Goal: Information Seeking & Learning: Stay updated

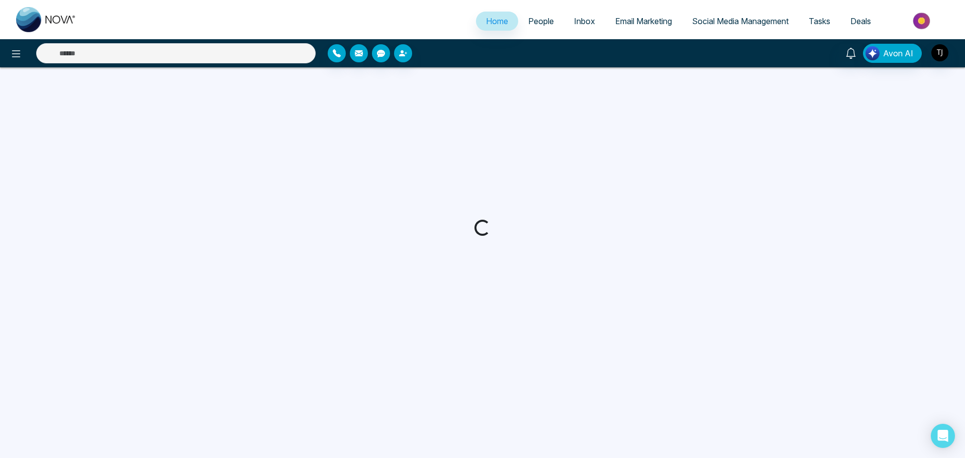
select select "*"
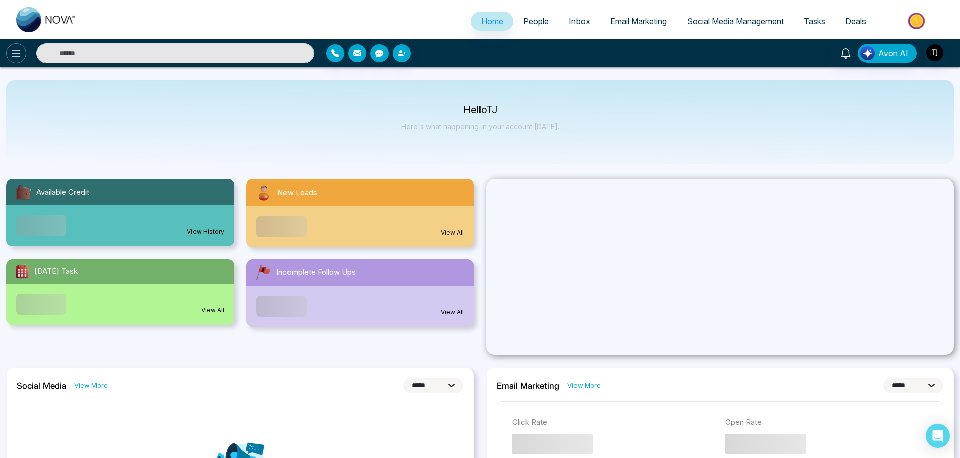
click at [19, 46] on button at bounding box center [16, 53] width 20 height 20
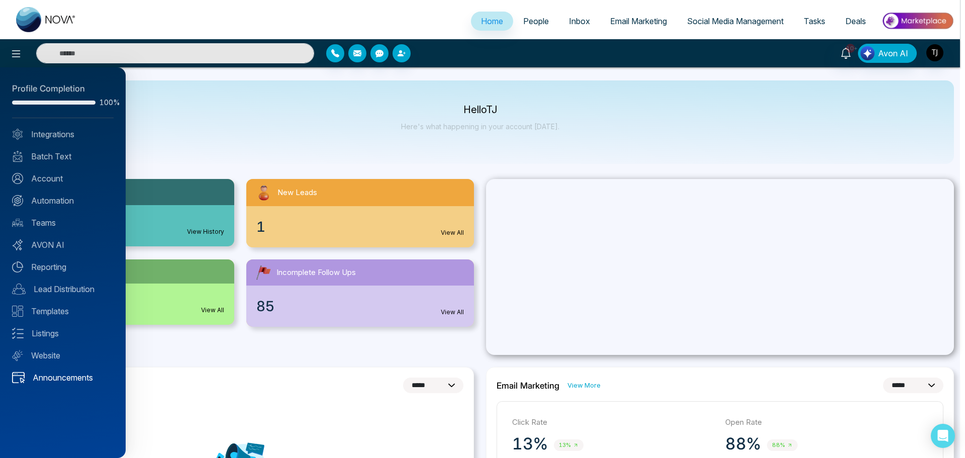
click at [84, 374] on link "Announcements" at bounding box center [62, 377] width 101 height 12
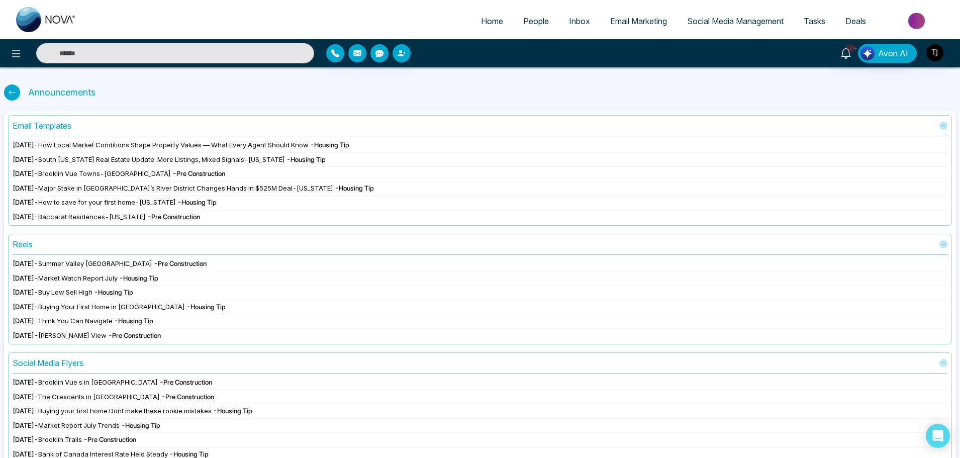
click at [34, 263] on span "[DATE]" at bounding box center [24, 263] width 22 height 8
click at [34, 279] on span "[DATE]" at bounding box center [24, 278] width 22 height 8
click at [34, 280] on span "[DATE]" at bounding box center [24, 278] width 22 height 8
click at [196, 269] on div "[DATE] - [GEOGRAPHIC_DATA] [GEOGRAPHIC_DATA] - Pre Construction" at bounding box center [480, 265] width 935 height 13
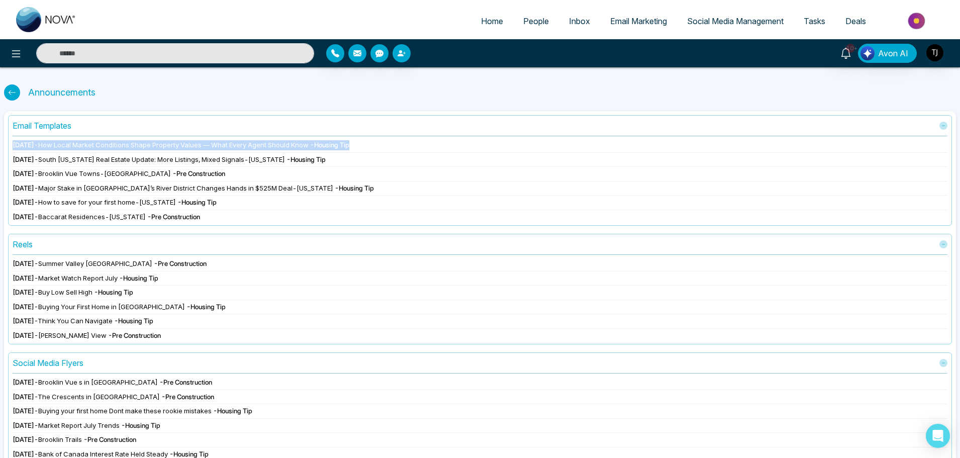
drag, startPoint x: 12, startPoint y: 146, endPoint x: 377, endPoint y: 138, distance: 365.4
click at [377, 138] on div "Email Templates [DATE] - How Local Market Conditions Shape Property Values — Wh…" at bounding box center [480, 170] width 944 height 111
copy div "[DATE] - How Local Market Conditions Shape Property Values — What Every Agent S…"
click at [461, 185] on div "[DATE] - Major Stake in [GEOGRAPHIC_DATA]’s River District Changes Hands in $52…" at bounding box center [480, 188] width 935 height 10
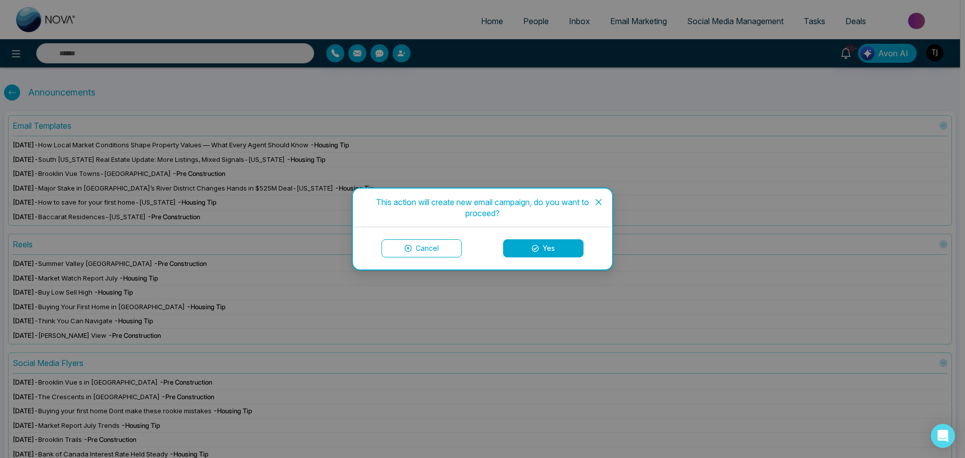
click at [605, 199] on span "Close" at bounding box center [598, 201] width 27 height 27
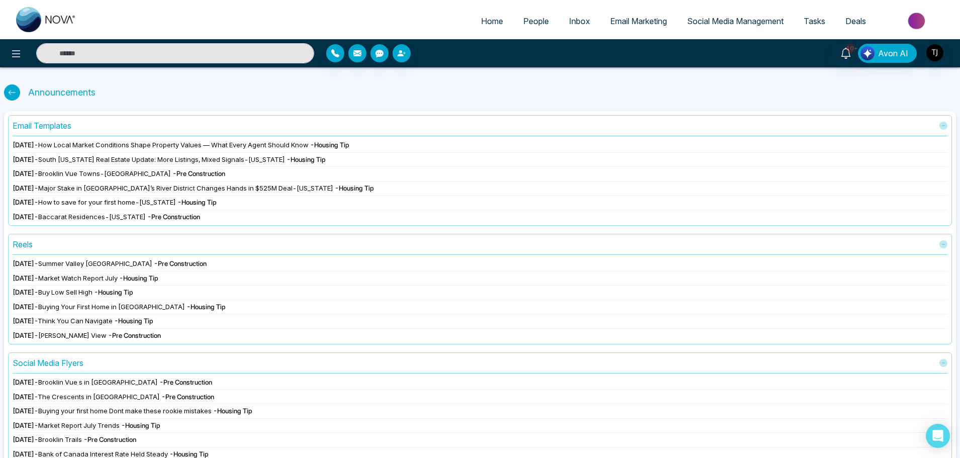
drag, startPoint x: 62, startPoint y: 161, endPoint x: 349, endPoint y: 156, distance: 286.9
click at [349, 156] on div "[DATE] - South [US_STATE] Real Estate Update: More Listings, Mixed Signals-[US_…" at bounding box center [480, 160] width 935 height 10
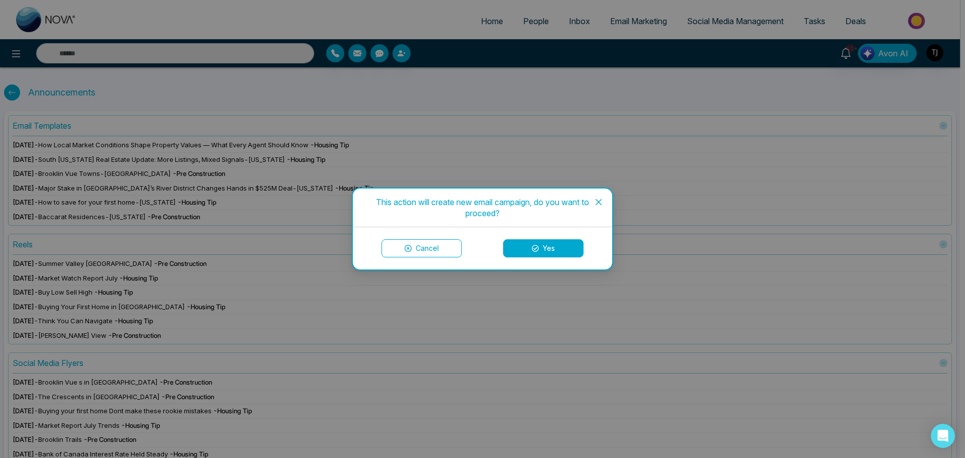
click at [599, 206] on icon "close" at bounding box center [598, 202] width 8 height 8
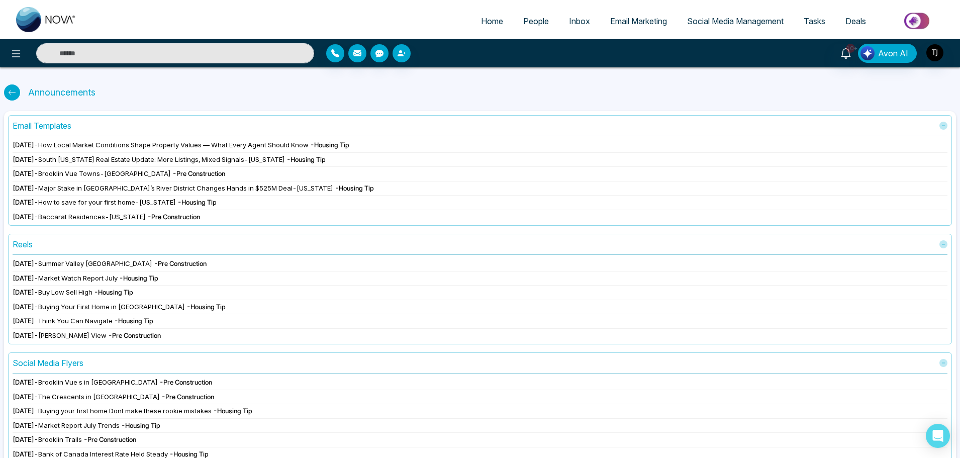
copy div "South [US_STATE] Real Estate Update: More Listings, Mixed Signals-[US_STATE] - …"
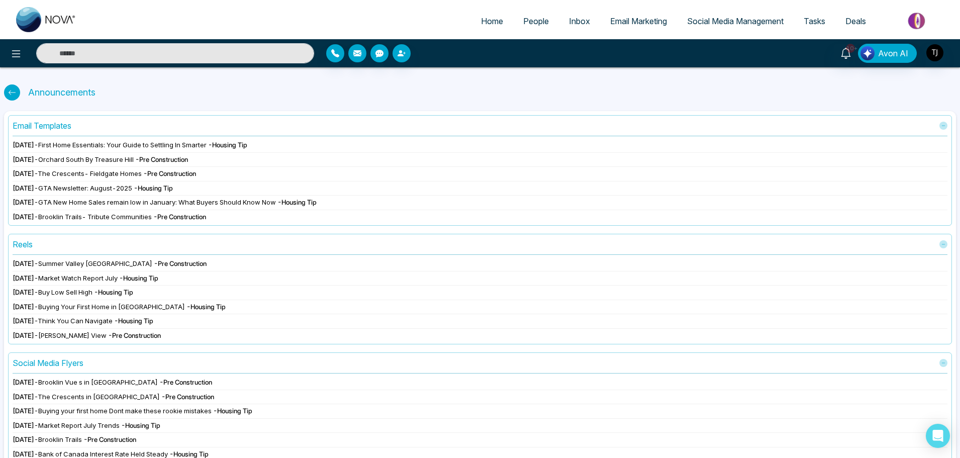
scroll to position [86, 0]
click at [12, 71] on div "Home People Inbox Email Marketing Social Media Management Tasks Deals 10+ Avon …" at bounding box center [480, 294] width 960 height 589
click at [14, 62] on button at bounding box center [16, 53] width 20 height 20
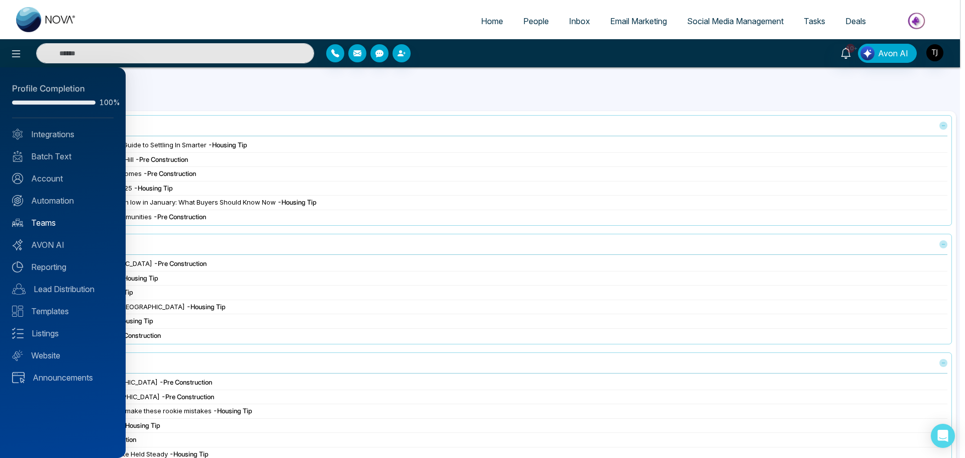
click at [54, 228] on link "Teams" at bounding box center [62, 223] width 101 height 12
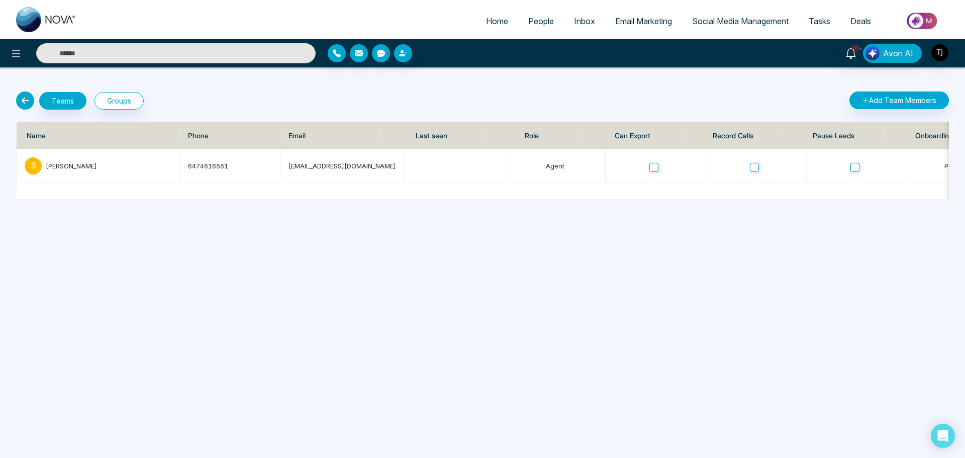
click at [19, 93] on icon at bounding box center [25, 100] width 18 height 18
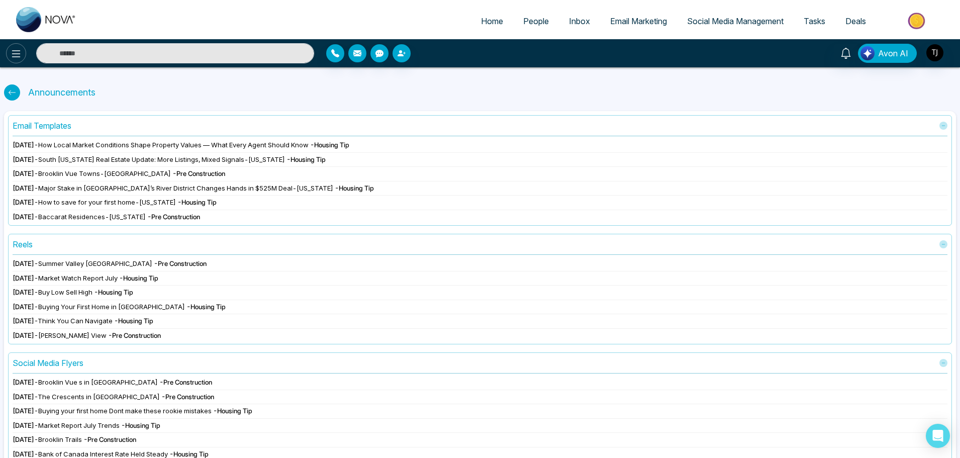
click at [17, 49] on icon at bounding box center [16, 54] width 12 height 12
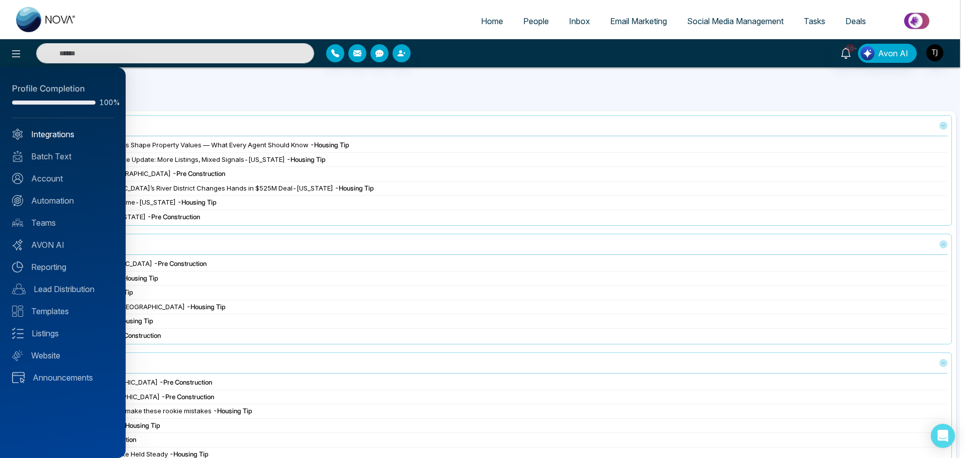
click at [47, 138] on link "Integrations" at bounding box center [62, 134] width 101 height 12
